Goal: Information Seeking & Learning: Learn about a topic

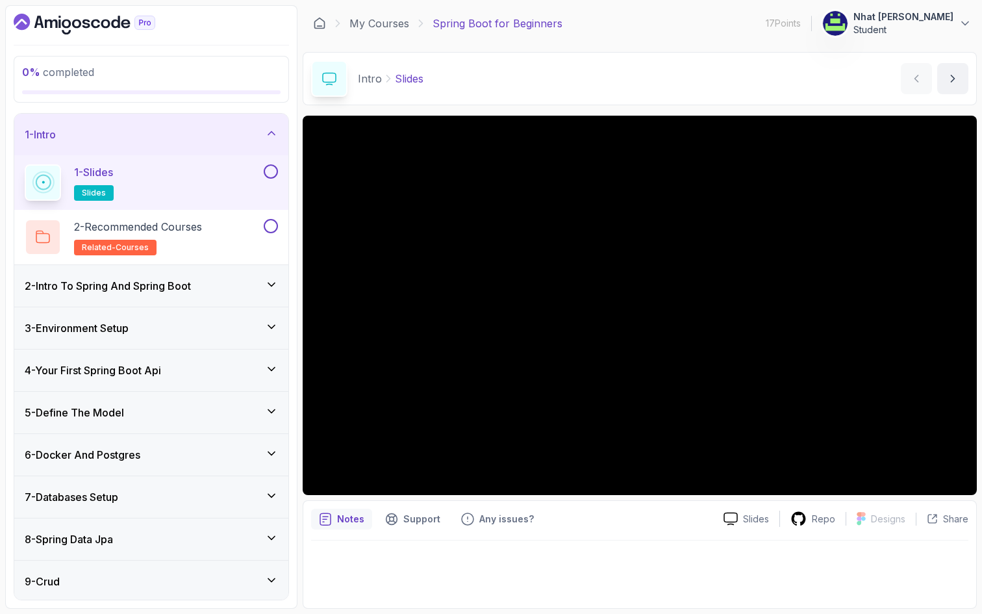
click at [172, 287] on h3 "2 - Intro To Spring And Spring Boot" at bounding box center [108, 286] width 166 height 16
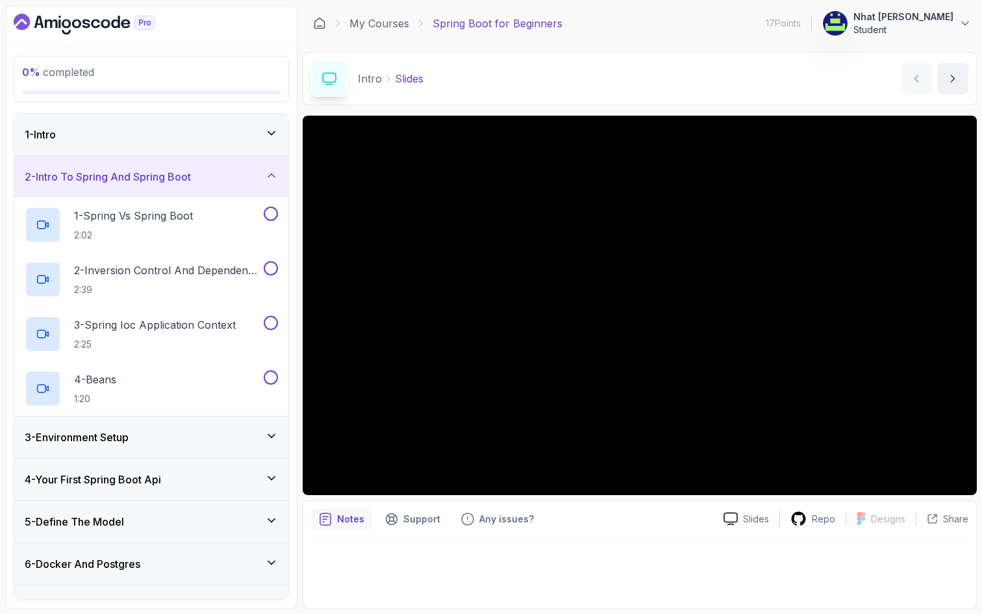
click at [231, 132] on div "1 - Intro" at bounding box center [151, 135] width 253 height 16
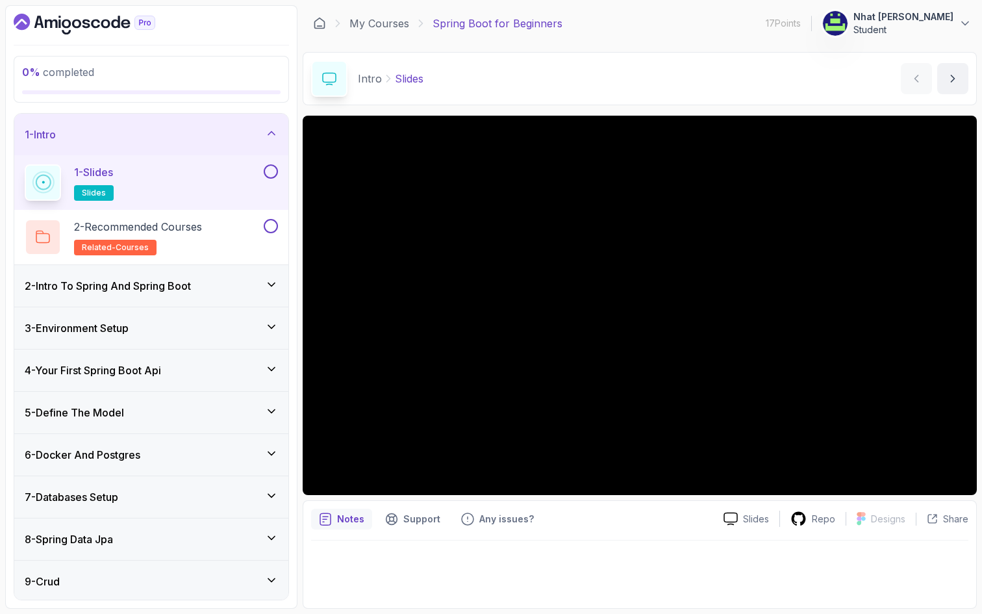
click at [401, 84] on p "Slides" at bounding box center [409, 79] width 29 height 16
click at [955, 82] on icon "next content" at bounding box center [952, 78] width 13 height 13
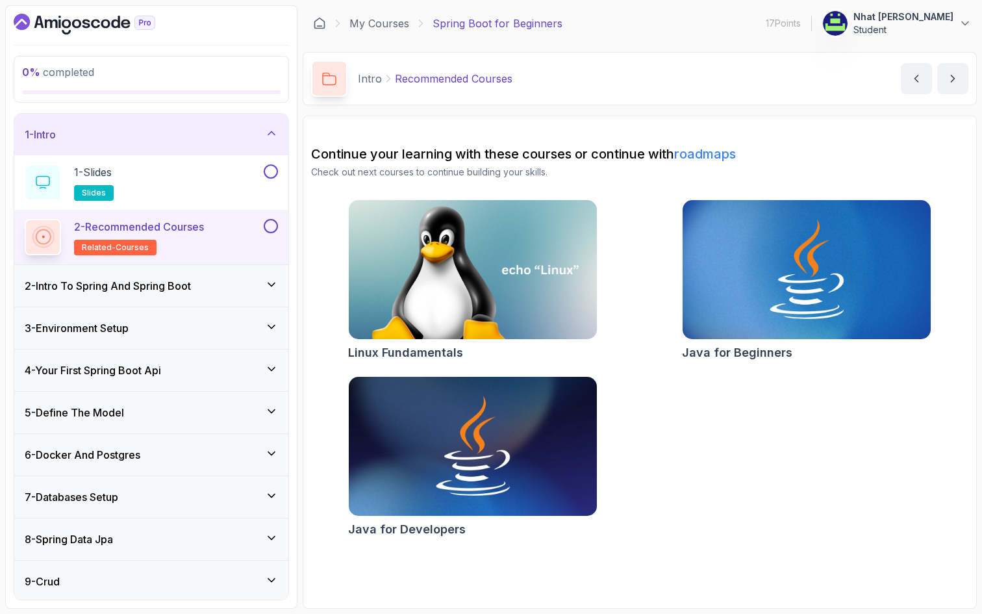
click at [155, 231] on p "2 - Recommended Courses" at bounding box center [139, 227] width 130 height 16
click at [143, 290] on h3 "2 - Intro To Spring And Spring Boot" at bounding box center [108, 286] width 166 height 16
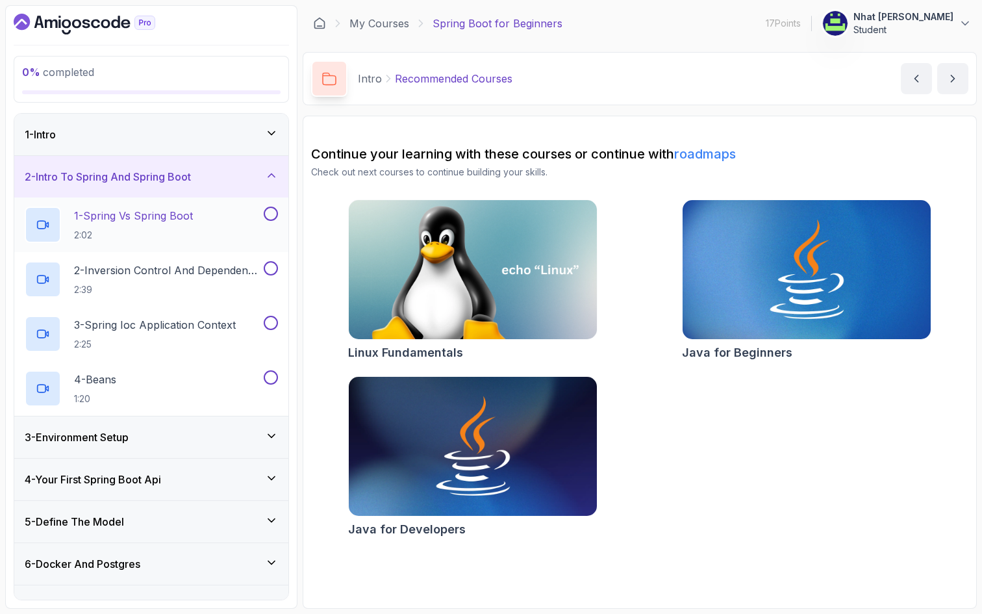
click at [182, 225] on h2 "1 - Spring Vs Spring Boot 2:02" at bounding box center [133, 225] width 119 height 34
